Goal: Check status: Check status

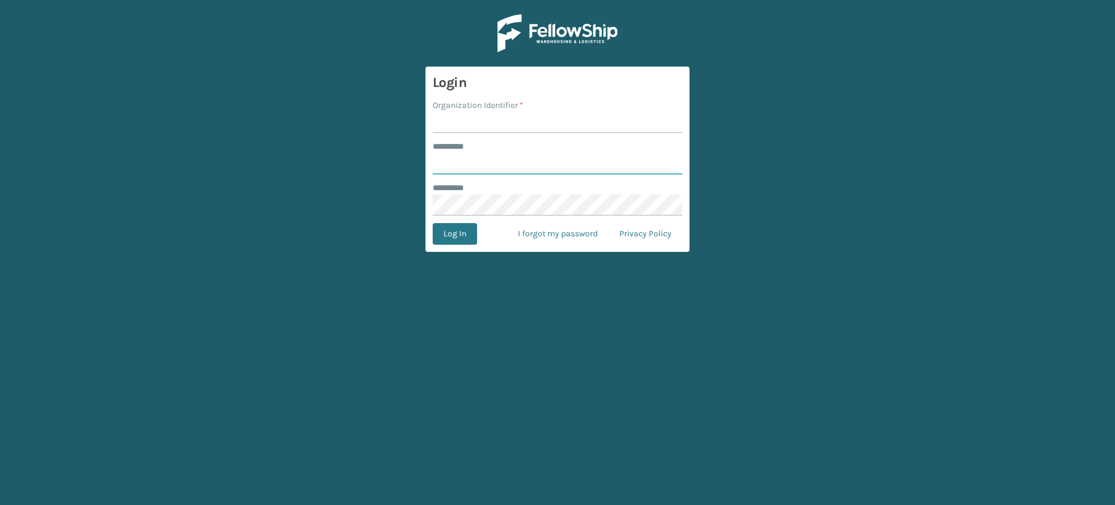
type input "**********"
type input "JumpSport"
click at [433, 223] on button "Log In" at bounding box center [455, 234] width 44 height 22
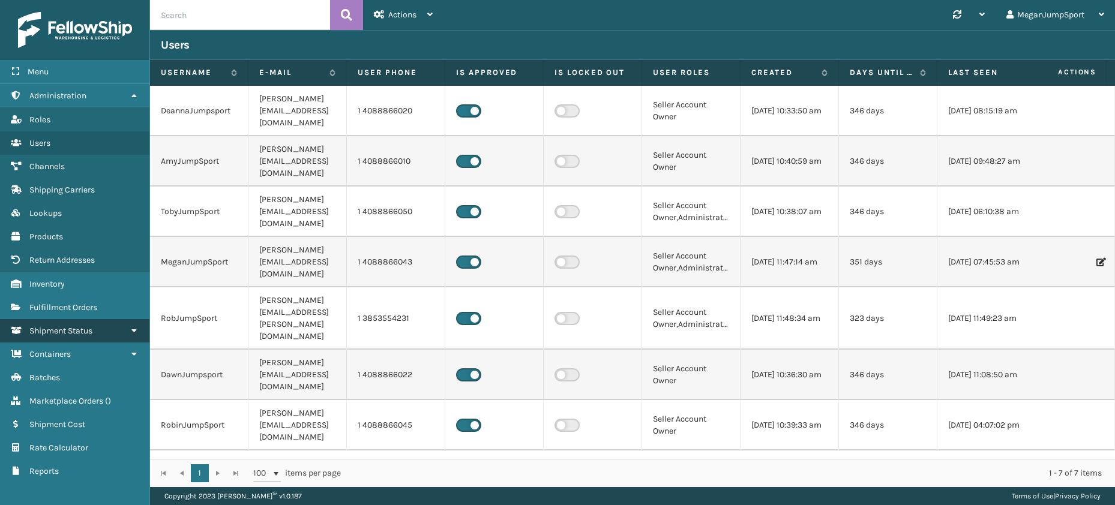
click at [59, 331] on span "Shipment Status" at bounding box center [60, 331] width 63 height 10
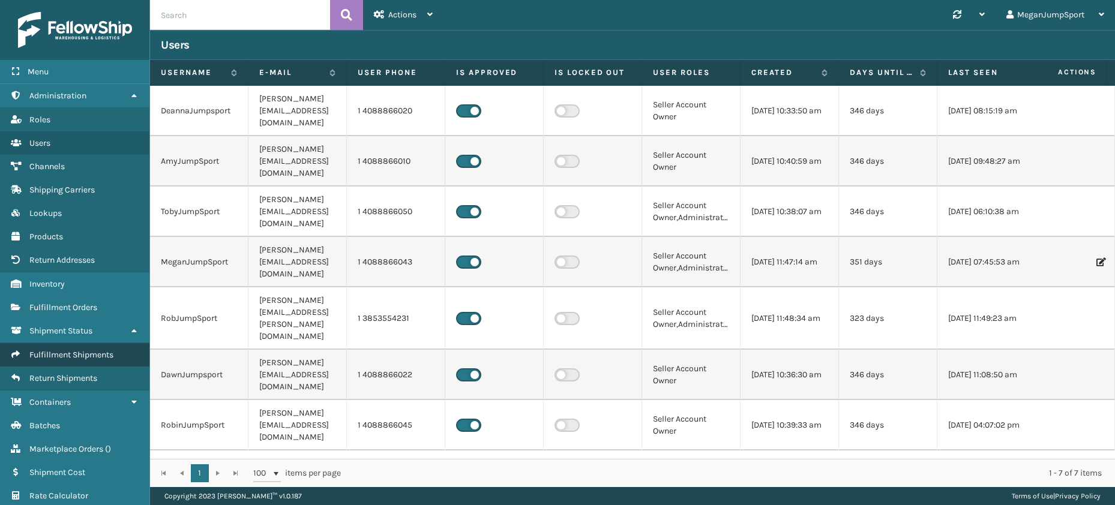
click at [61, 355] on span "Fulfillment Shipments" at bounding box center [71, 355] width 84 height 10
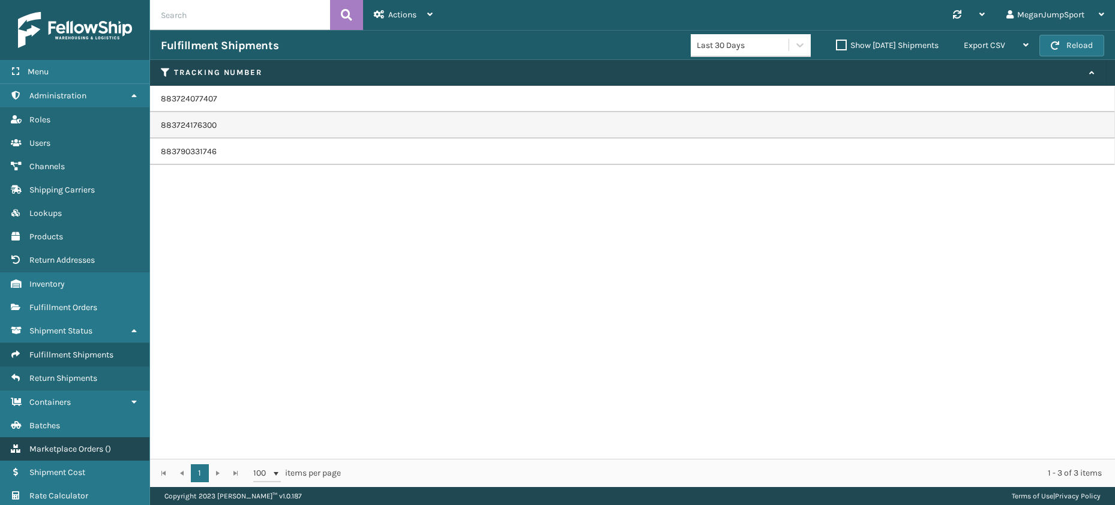
click at [55, 443] on link "Marketplace Orders ( )" at bounding box center [74, 448] width 149 height 23
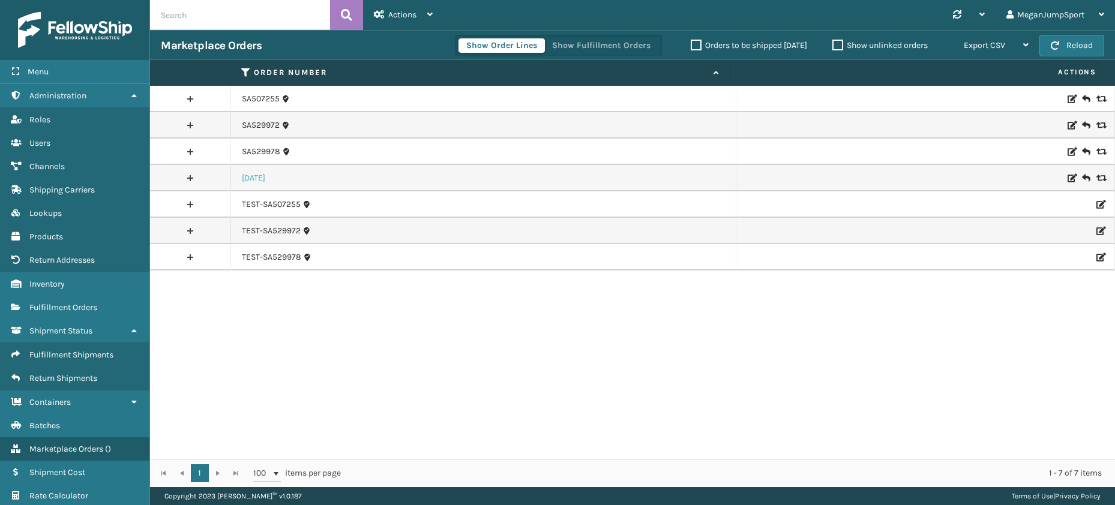
click at [262, 177] on link "[DATE]" at bounding box center [253, 178] width 23 height 12
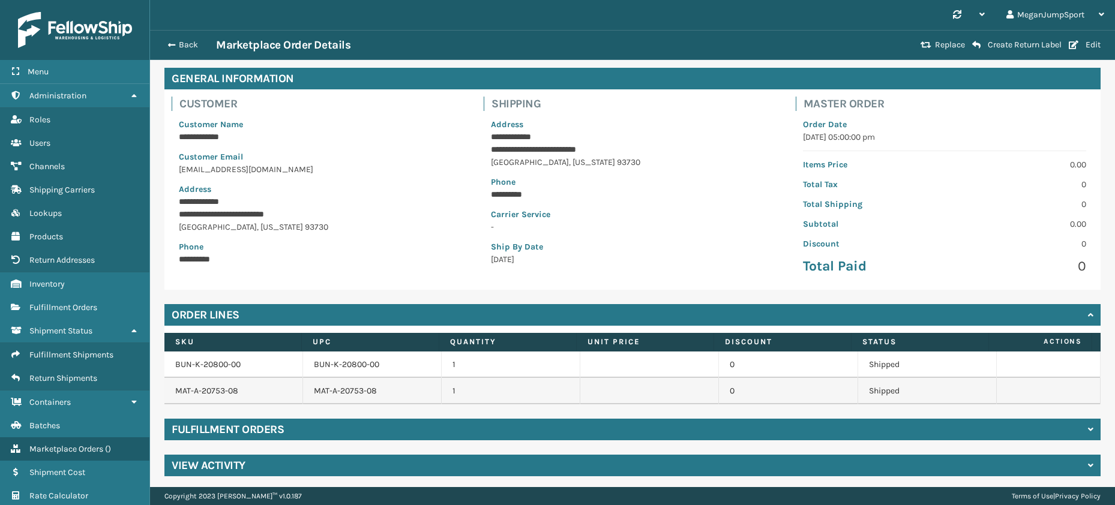
scroll to position [52, 0]
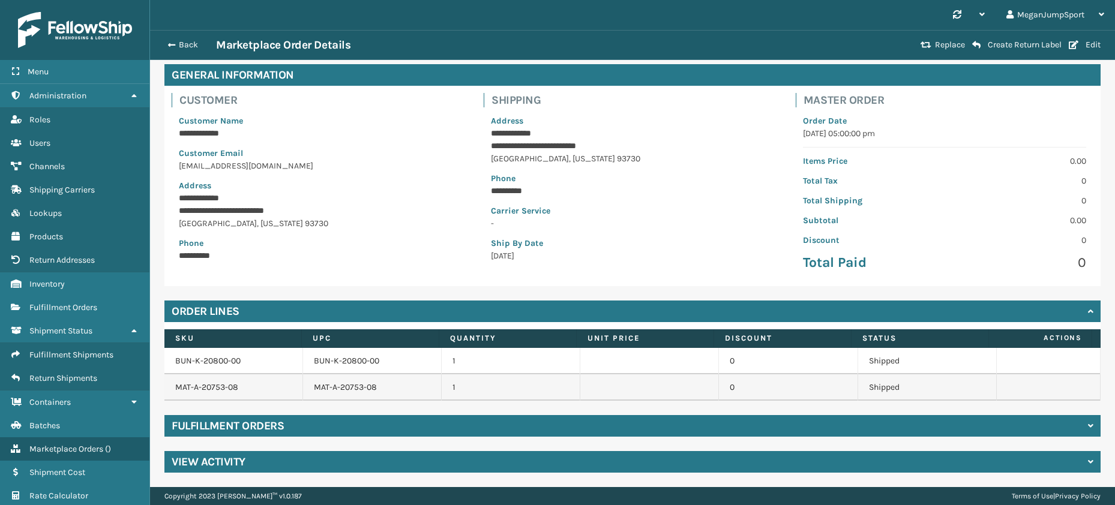
click at [245, 426] on h4 "Fulfillment Orders" at bounding box center [228, 426] width 112 height 14
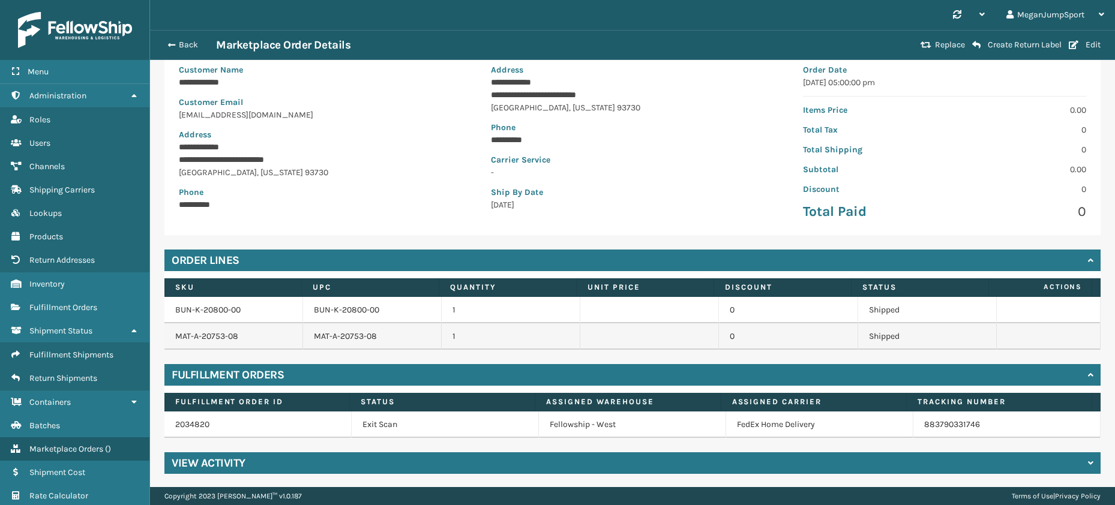
scroll to position [104, 0]
